Goal: Task Accomplishment & Management: Manage account settings

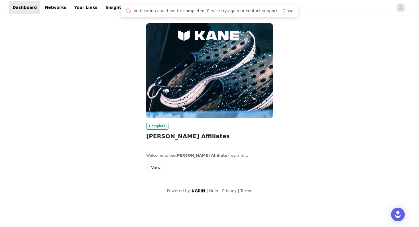
click at [154, 169] on button "View" at bounding box center [155, 167] width 19 height 9
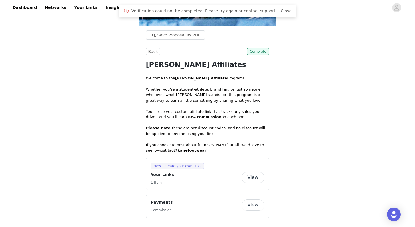
scroll to position [95, 0]
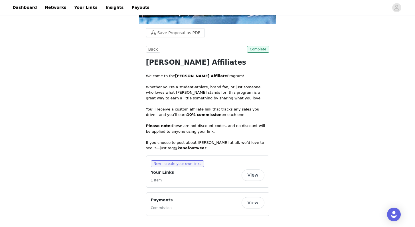
click at [253, 202] on button "View" at bounding box center [252, 202] width 23 height 11
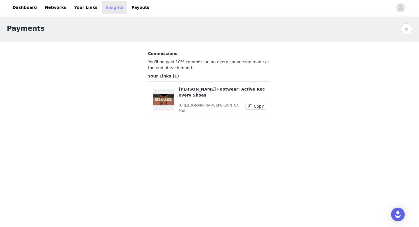
click at [113, 6] on link "Insights" at bounding box center [114, 7] width 25 height 13
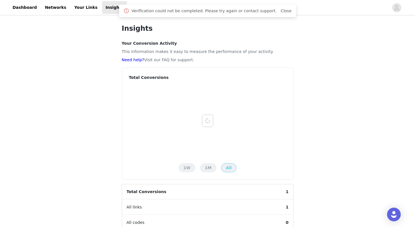
click at [127, 8] on div "Verification could not be completed. Please try again or contact support. Close" at bounding box center [207, 11] width 177 height 13
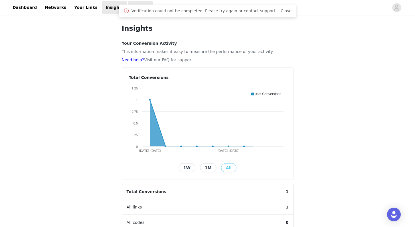
click at [128, 7] on link "Payouts" at bounding box center [140, 7] width 25 height 13
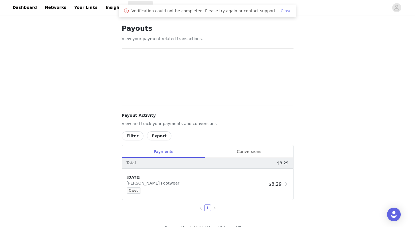
click at [284, 12] on link "Close" at bounding box center [285, 11] width 11 height 5
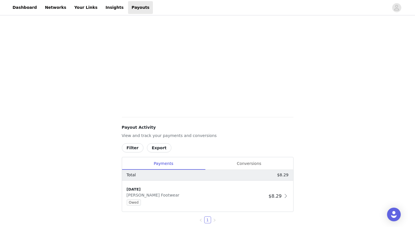
scroll to position [141, 0]
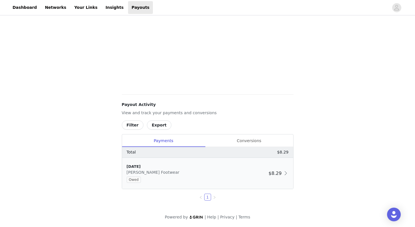
click at [281, 171] on span "$8.29" at bounding box center [275, 173] width 13 height 5
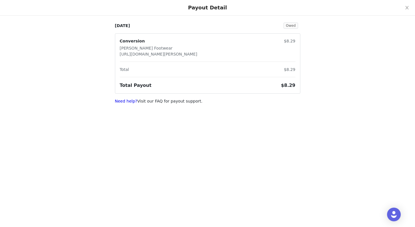
click at [153, 102] on p "Need help? Visit our FAQ for payout support." at bounding box center [207, 101] width 185 height 6
click at [130, 103] on link "Need help?" at bounding box center [126, 101] width 23 height 5
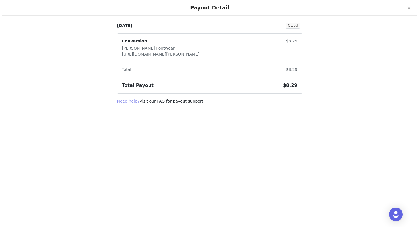
scroll to position [0, 0]
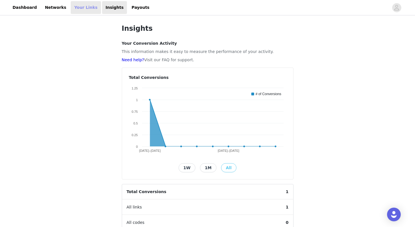
click at [81, 8] on link "Your Links" at bounding box center [86, 7] width 30 height 13
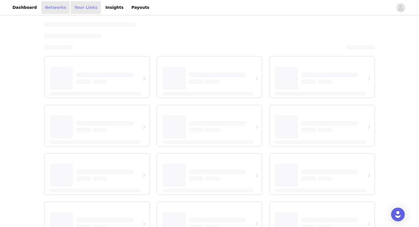
select select "12"
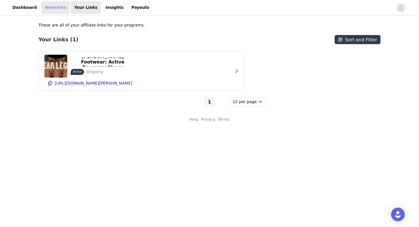
click at [53, 10] on link "Networks" at bounding box center [55, 7] width 28 height 13
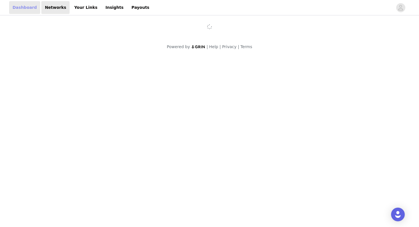
click at [28, 9] on link "Dashboard" at bounding box center [24, 7] width 31 height 13
